Goal: Find specific page/section: Find specific page/section

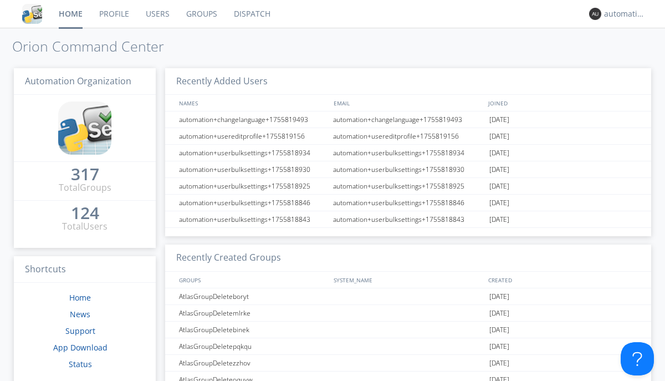
click at [251, 14] on link "Dispatch" at bounding box center [252, 14] width 53 height 28
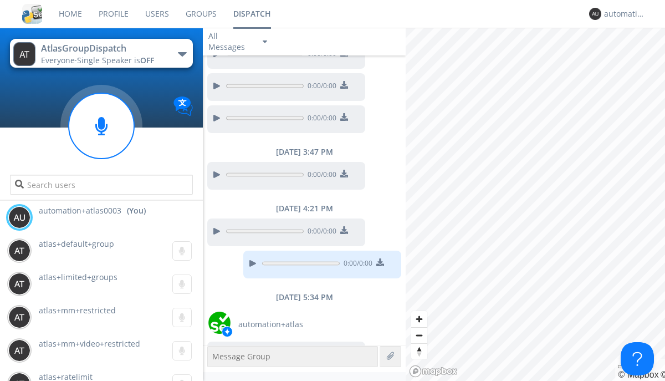
scroll to position [742, 0]
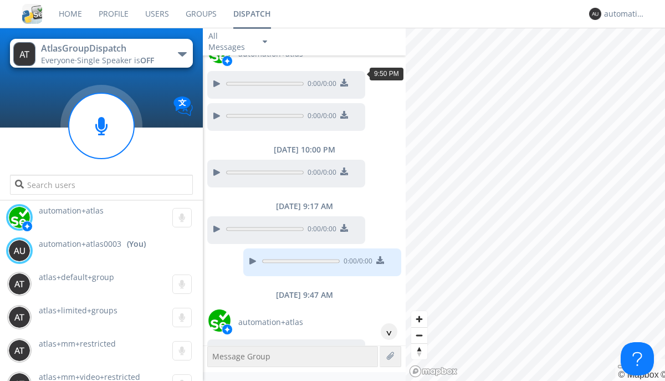
scroll to position [77, 0]
click at [385, 332] on div "^" at bounding box center [389, 331] width 17 height 17
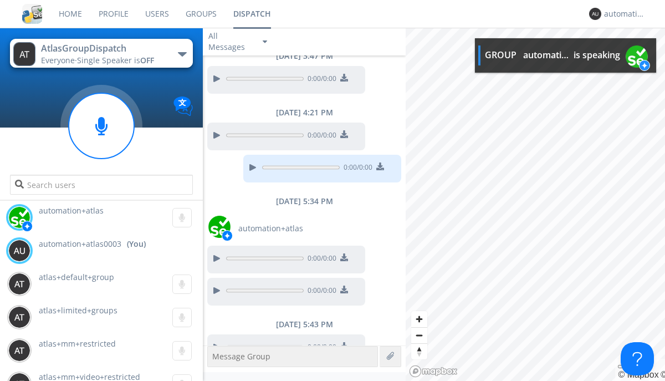
scroll to position [843, 0]
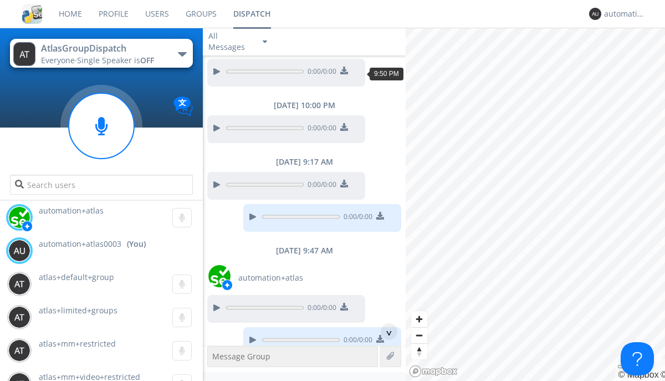
scroll to position [54, 0]
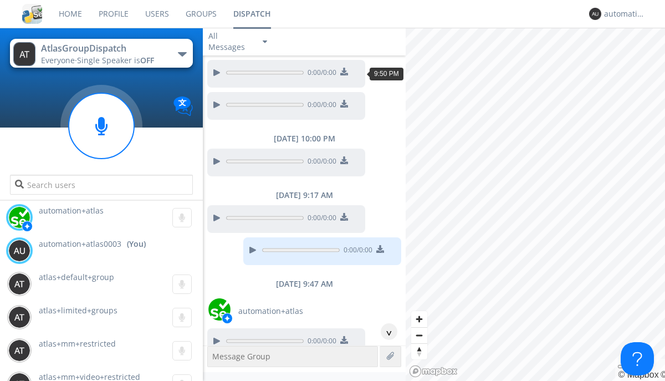
click at [385, 332] on div "^" at bounding box center [389, 331] width 17 height 17
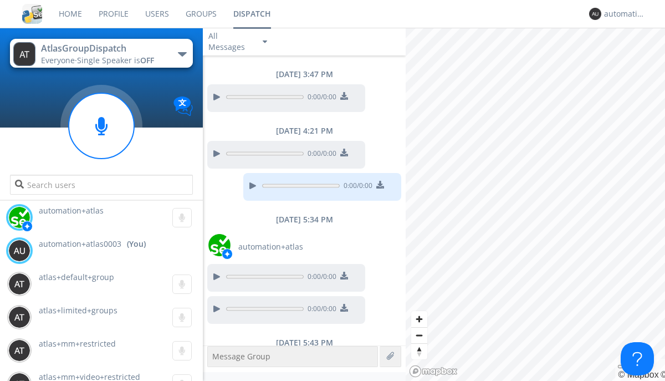
scroll to position [810, 0]
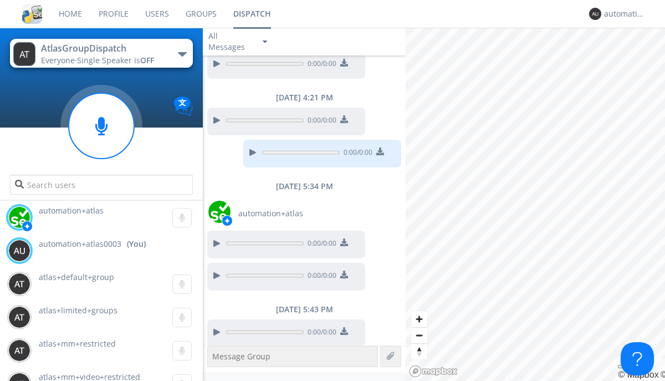
click at [216, 326] on div at bounding box center [216, 331] width 13 height 13
